Goal: Communication & Community: Answer question/provide support

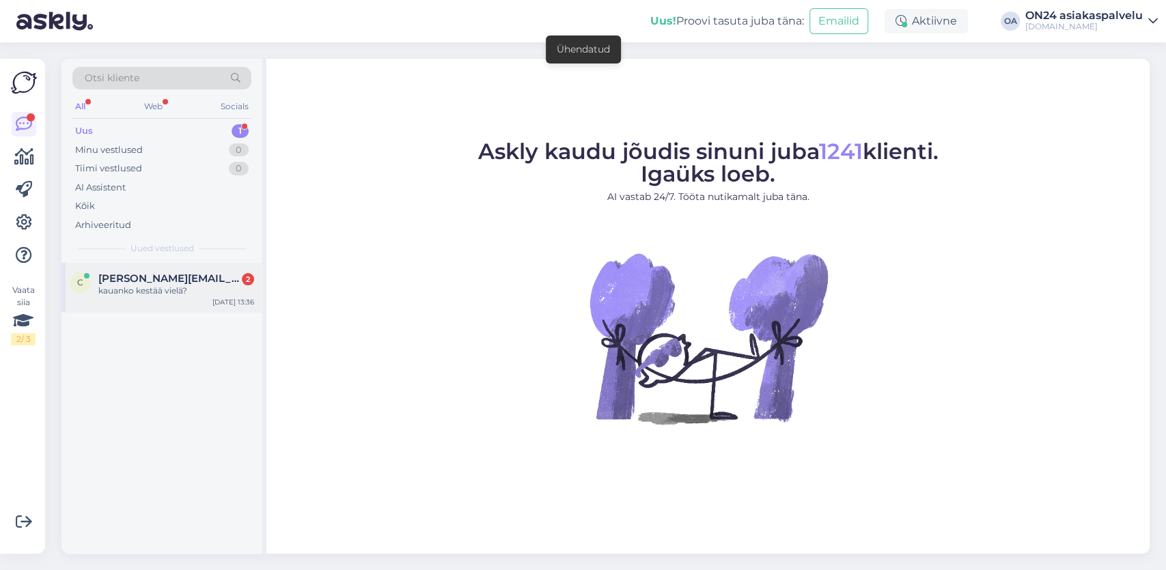
click at [136, 292] on div "kauanko kestää vielä?" at bounding box center [176, 291] width 156 height 12
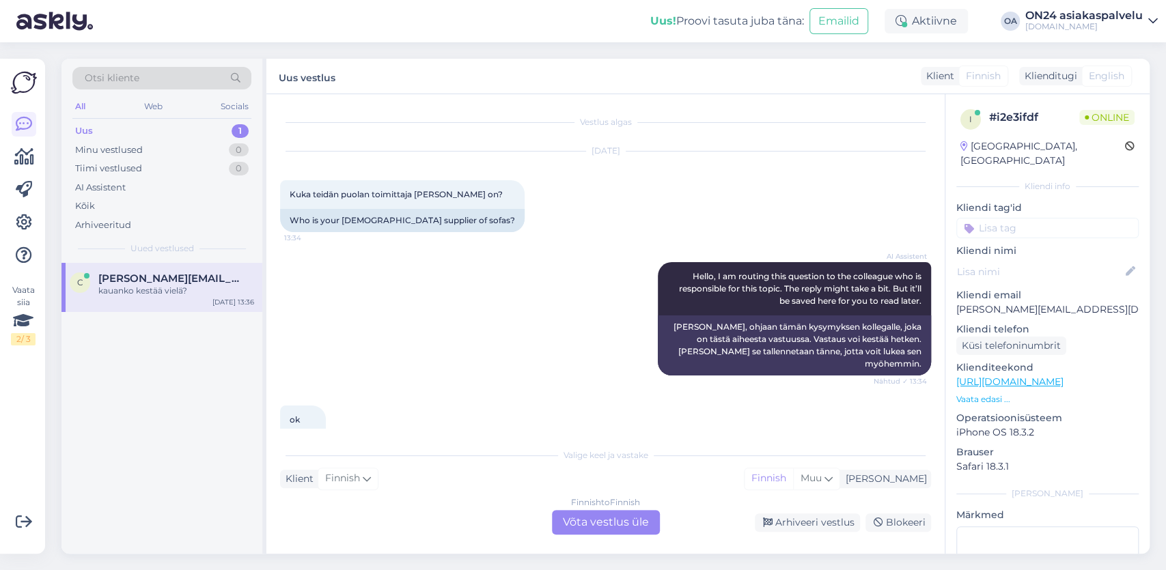
scroll to position [113, 0]
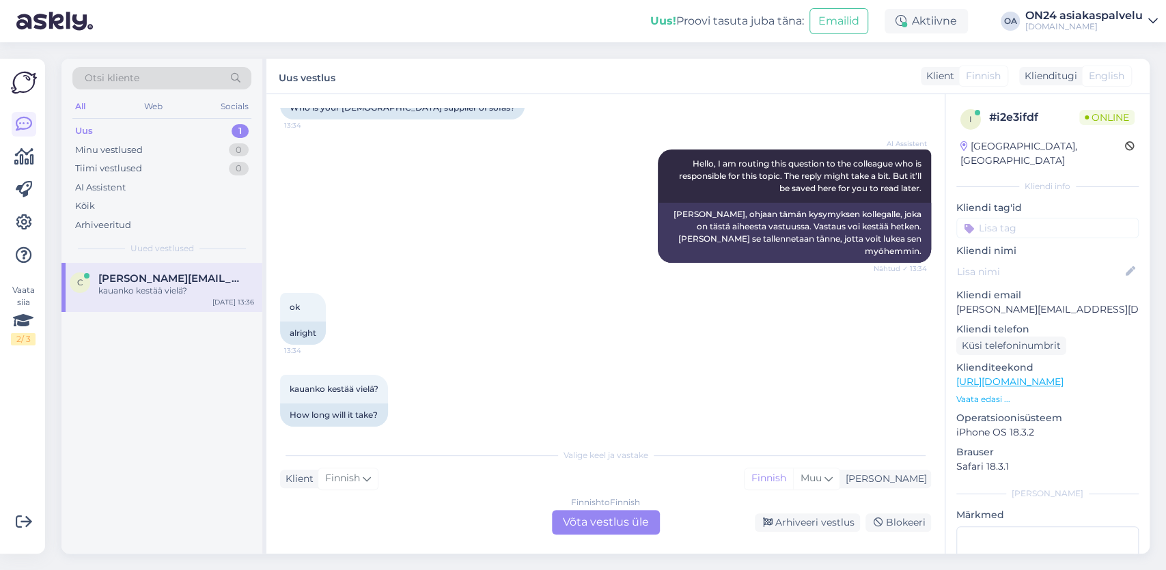
click at [604, 518] on div "Finnish to Finnish Võta vestlus üle" at bounding box center [606, 522] width 108 height 25
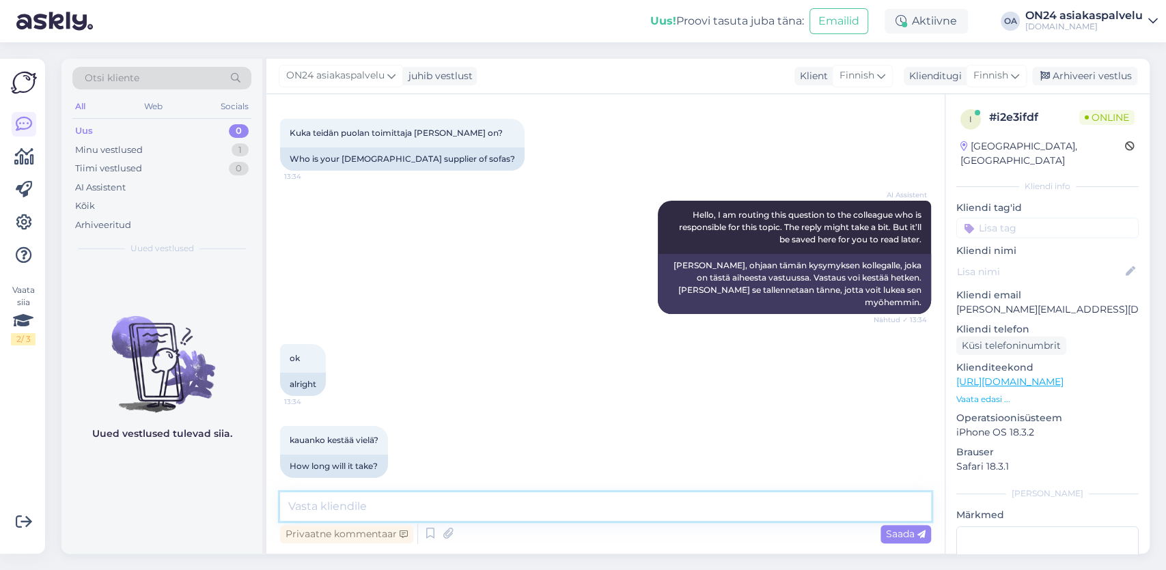
click at [312, 499] on textarea at bounding box center [605, 506] width 651 height 29
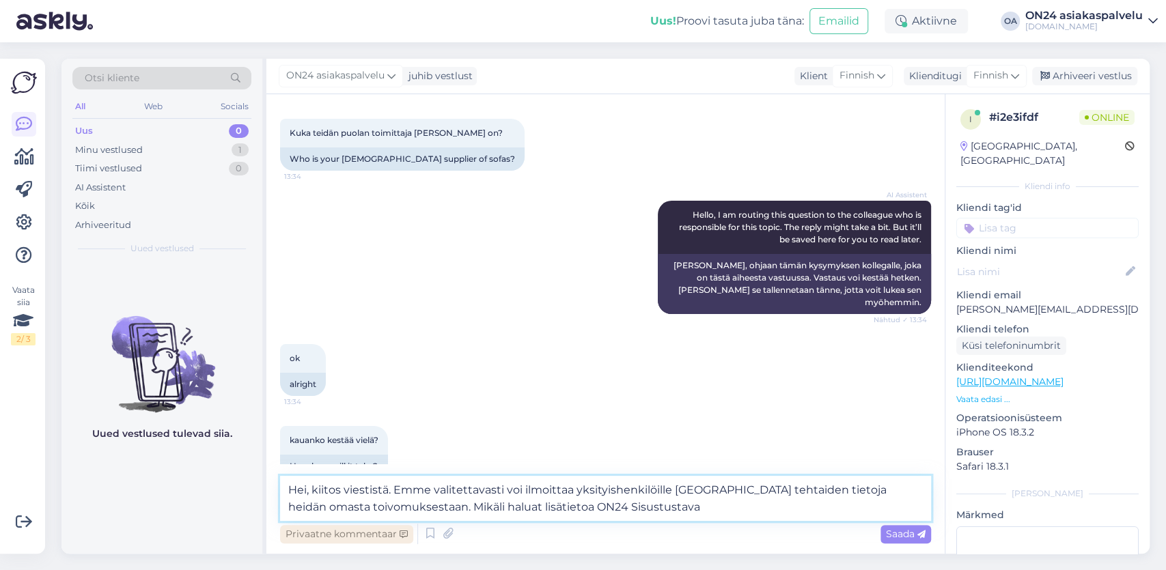
drag, startPoint x: 643, startPoint y: 514, endPoint x: 398, endPoint y: 526, distance: 245.5
click at [391, 520] on textarea "Hei, kiitos viestistä. Emme valitettavasti voi ilmoittaa yksityishenkilöille [G…" at bounding box center [605, 498] width 651 height 45
drag, startPoint x: 389, startPoint y: 510, endPoint x: 421, endPoint y: 509, distance: 32.8
click at [421, 509] on textarea "Hei, kiitos viestistä. Emme valitettavasti voi ilmoittaa yksityishenkilöille [G…" at bounding box center [605, 498] width 651 height 45
click at [670, 509] on textarea "Hei, kiitos viestistä. Emme valitettavasti voi ilmoittaa yksityishenkilöille [G…" at bounding box center [605, 498] width 651 height 45
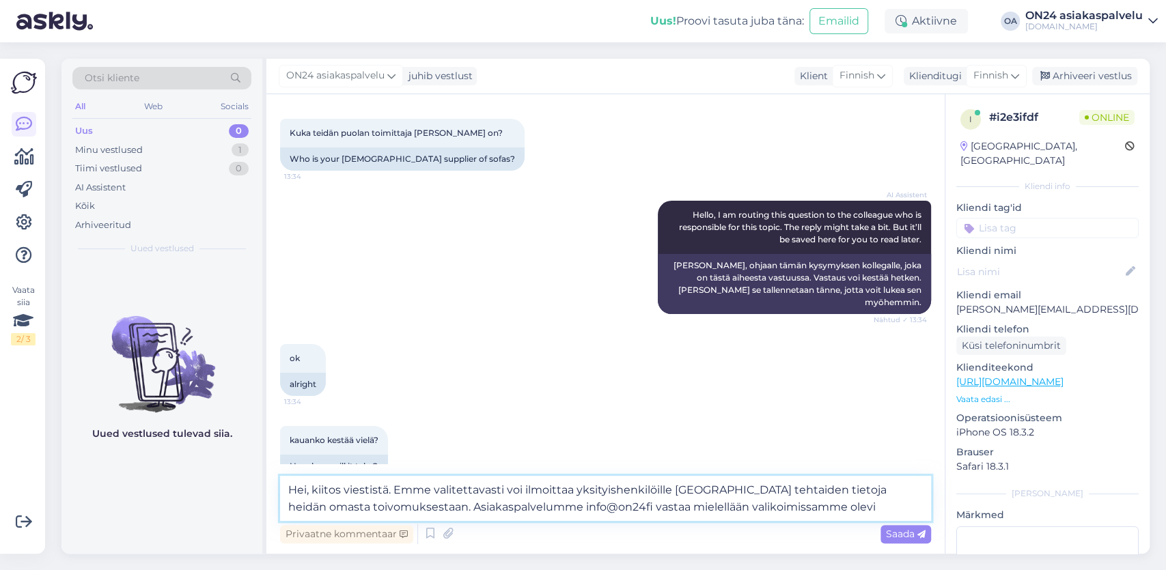
click at [660, 510] on textarea "Hei, kiitos viestistä. Emme valitettavasti voi ilmoittaa yksityishenkilöille [G…" at bounding box center [605, 498] width 651 height 45
click at [900, 512] on textarea "Hei, kiitos viestistä. Emme valitettavasti voi ilmoittaa yksityishenkilöille [G…" at bounding box center [605, 498] width 651 height 45
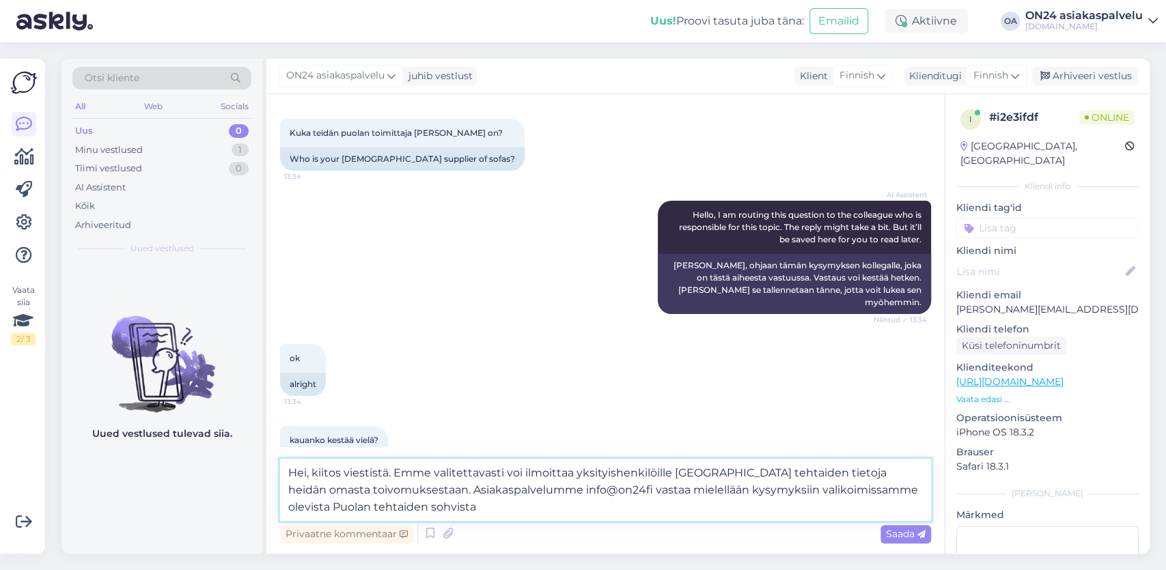
type textarea "Hei, kiitos viestistä. Emme valitettavasti voi ilmoittaa yksityishenkilöille [G…"
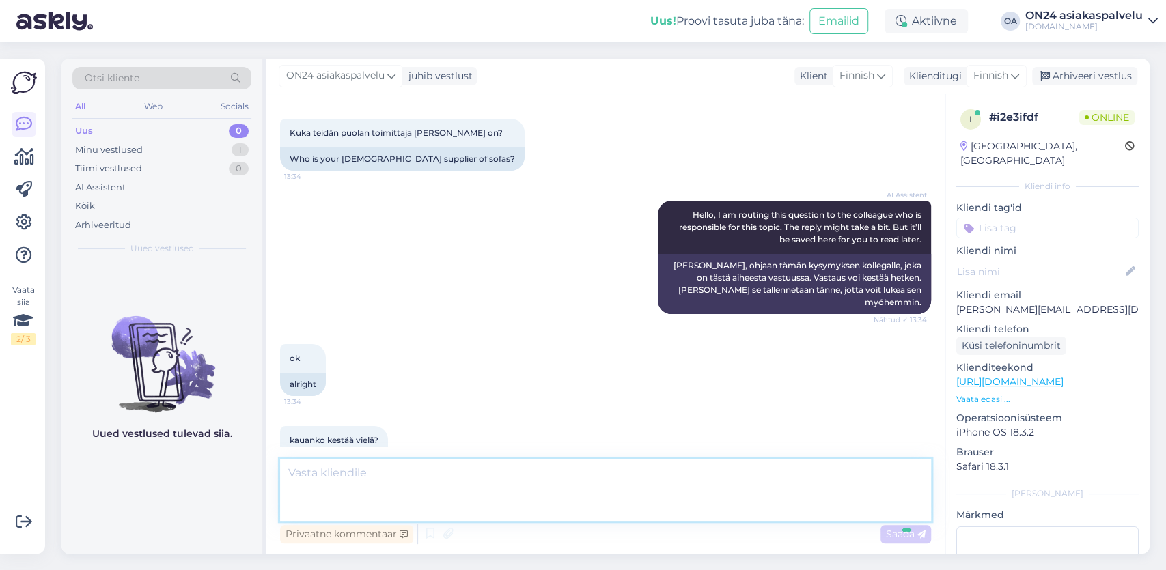
scroll to position [169, 0]
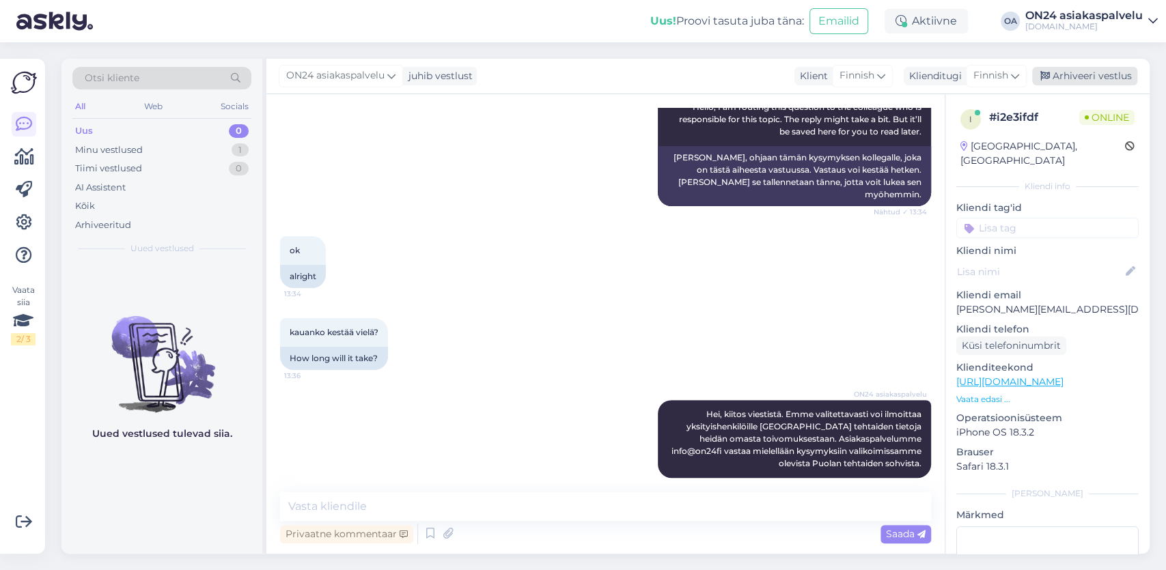
click at [1086, 79] on div "Arhiveeri vestlus" at bounding box center [1084, 76] width 105 height 18
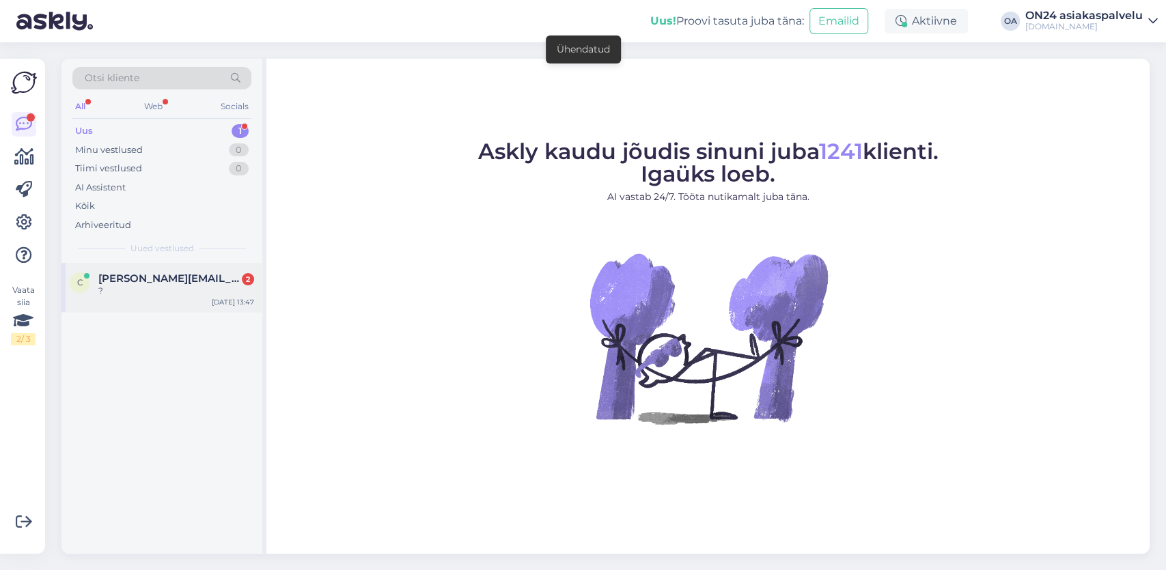
click at [140, 286] on div "?" at bounding box center [176, 291] width 156 height 12
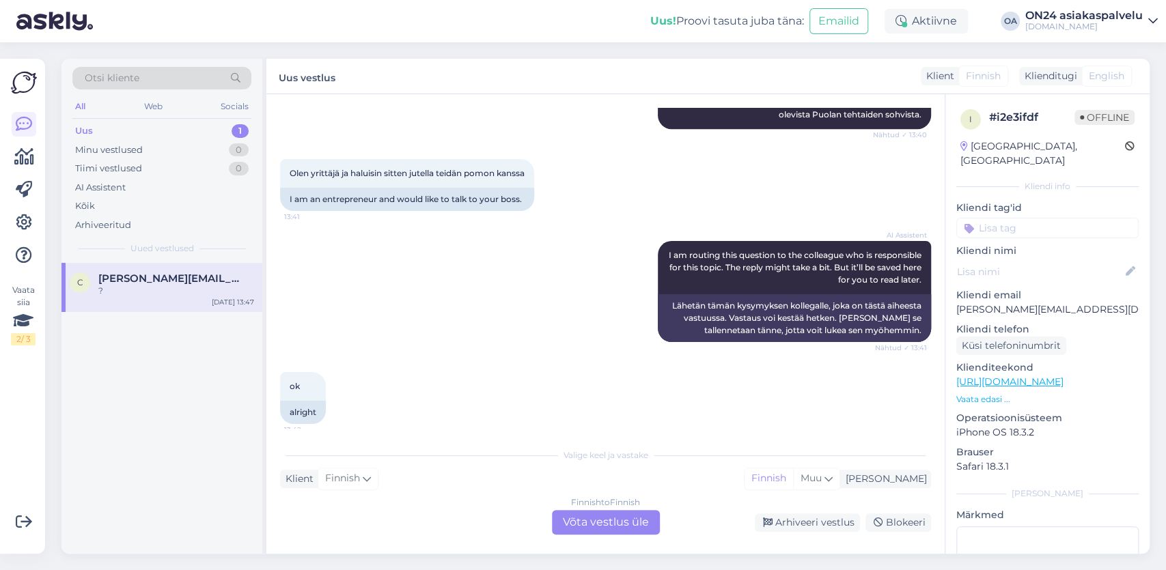
scroll to position [598, 0]
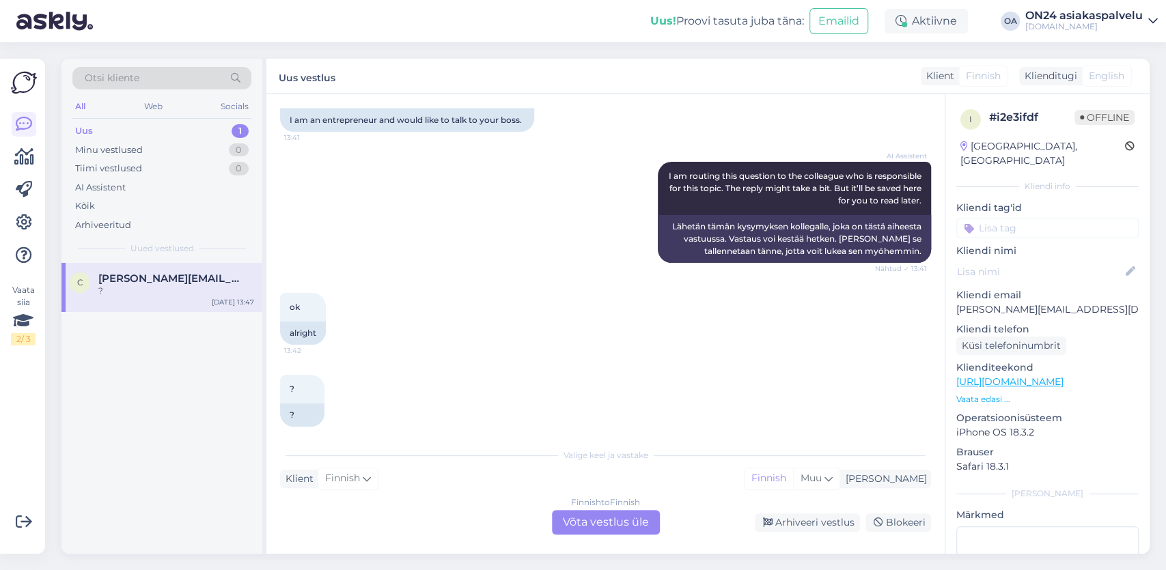
click at [591, 522] on div "Finnish to Finnish Võta vestlus üle" at bounding box center [606, 522] width 108 height 25
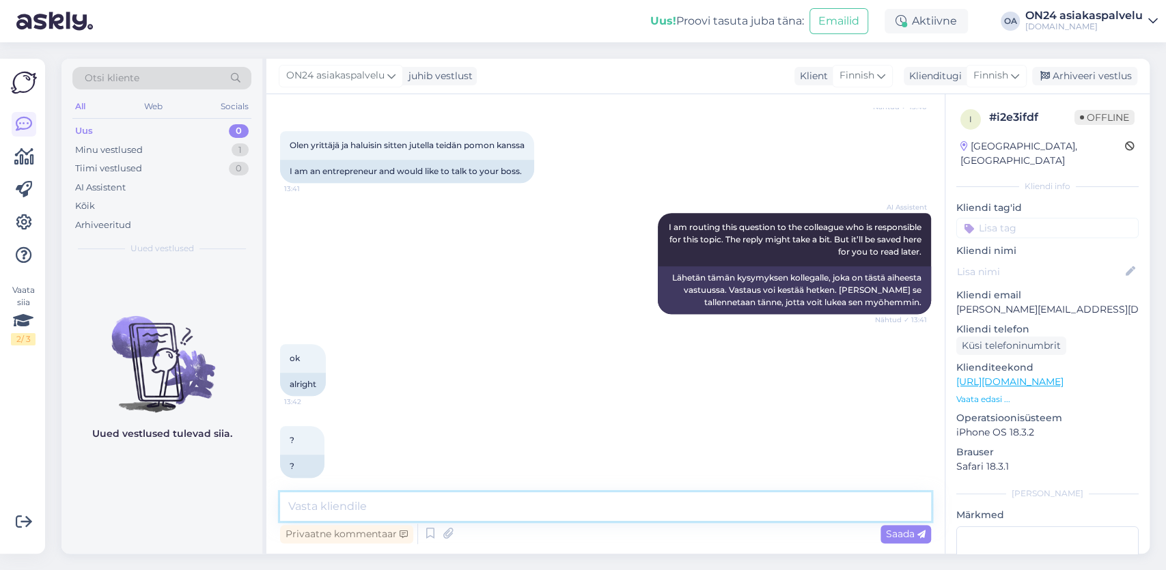
click at [404, 510] on textarea at bounding box center [605, 506] width 651 height 29
type textarea "voit lähettää viestin [EMAIL_ADDRESS][DOMAIN_NAME] (englannin kielisenä)"
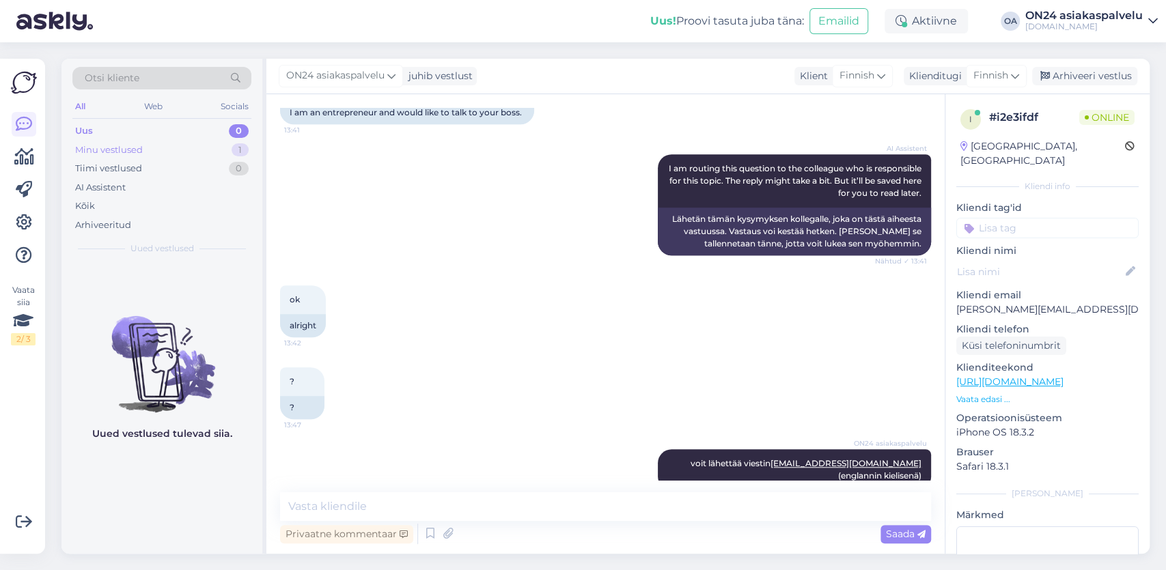
click at [110, 152] on div "Minu vestlused" at bounding box center [109, 150] width 68 height 14
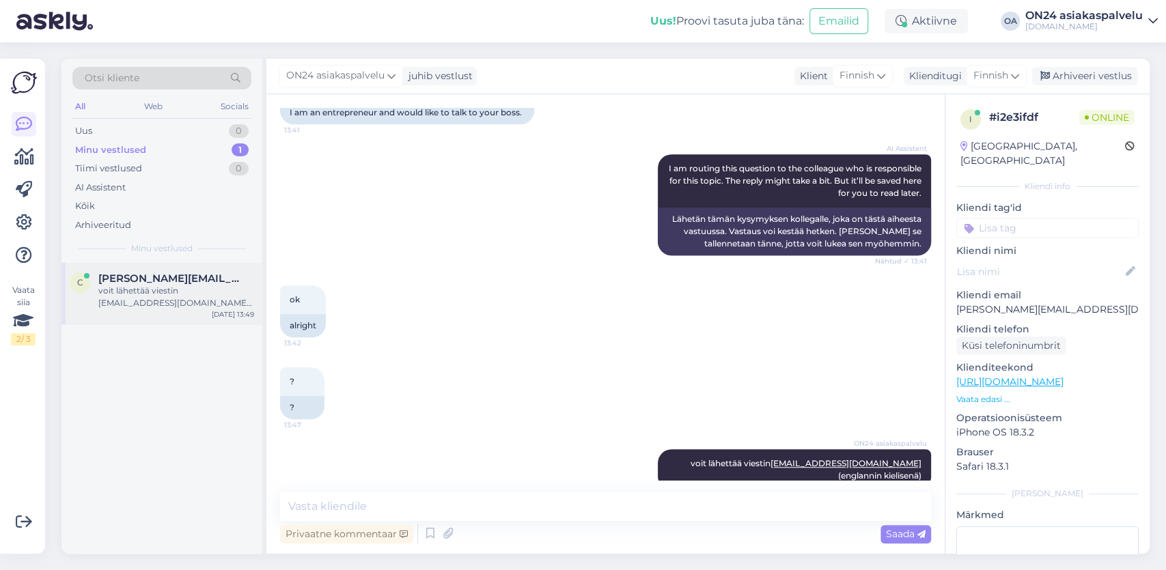
click at [184, 282] on span "[PERSON_NAME][EMAIL_ADDRESS][DOMAIN_NAME]" at bounding box center [169, 279] width 142 height 12
click at [1073, 81] on div "Arhiveeri vestlus" at bounding box center [1084, 76] width 105 height 18
